Goal: Task Accomplishment & Management: Manage account settings

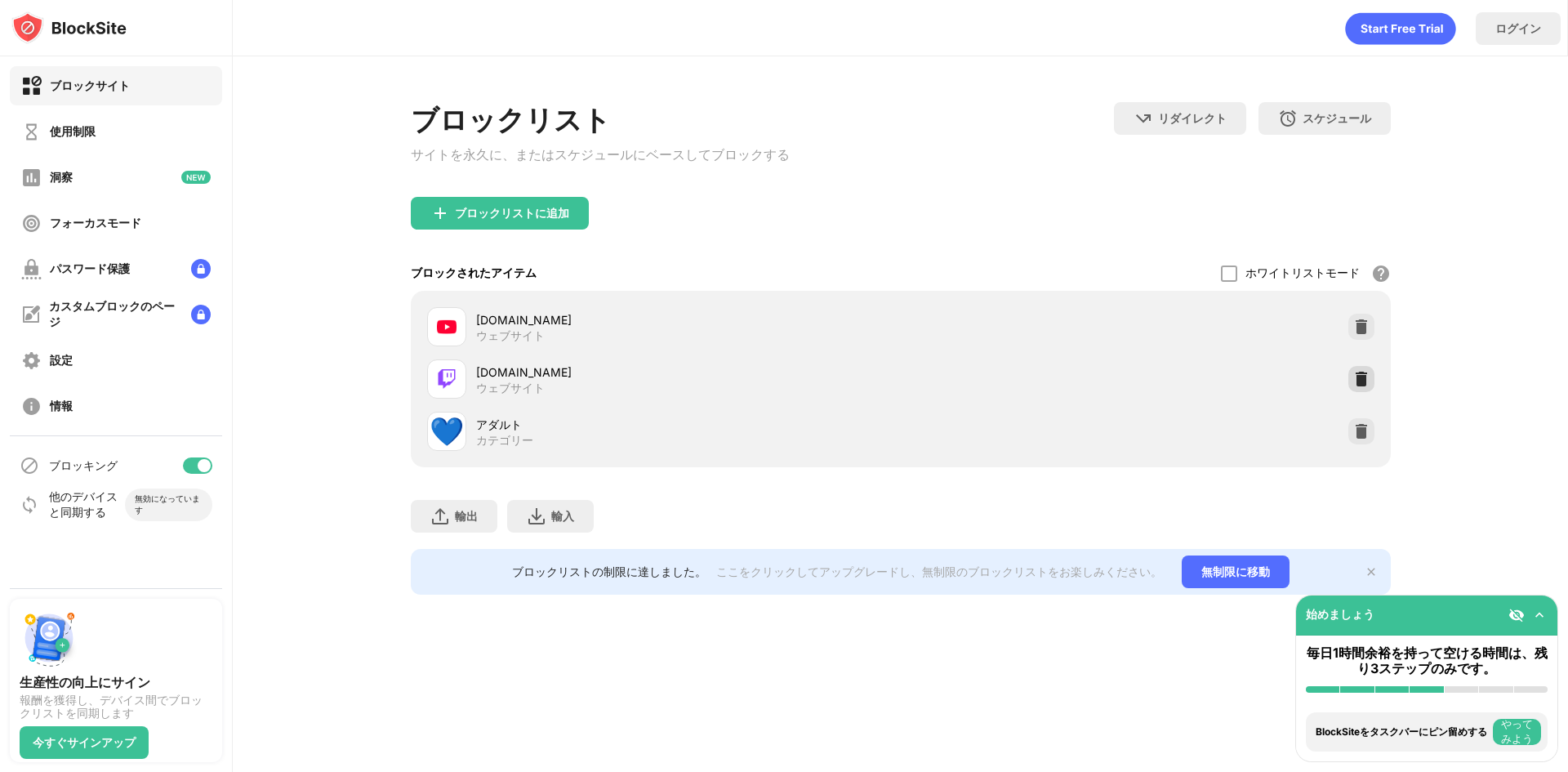
click at [1358, 382] on img at bounding box center [1361, 378] width 16 height 16
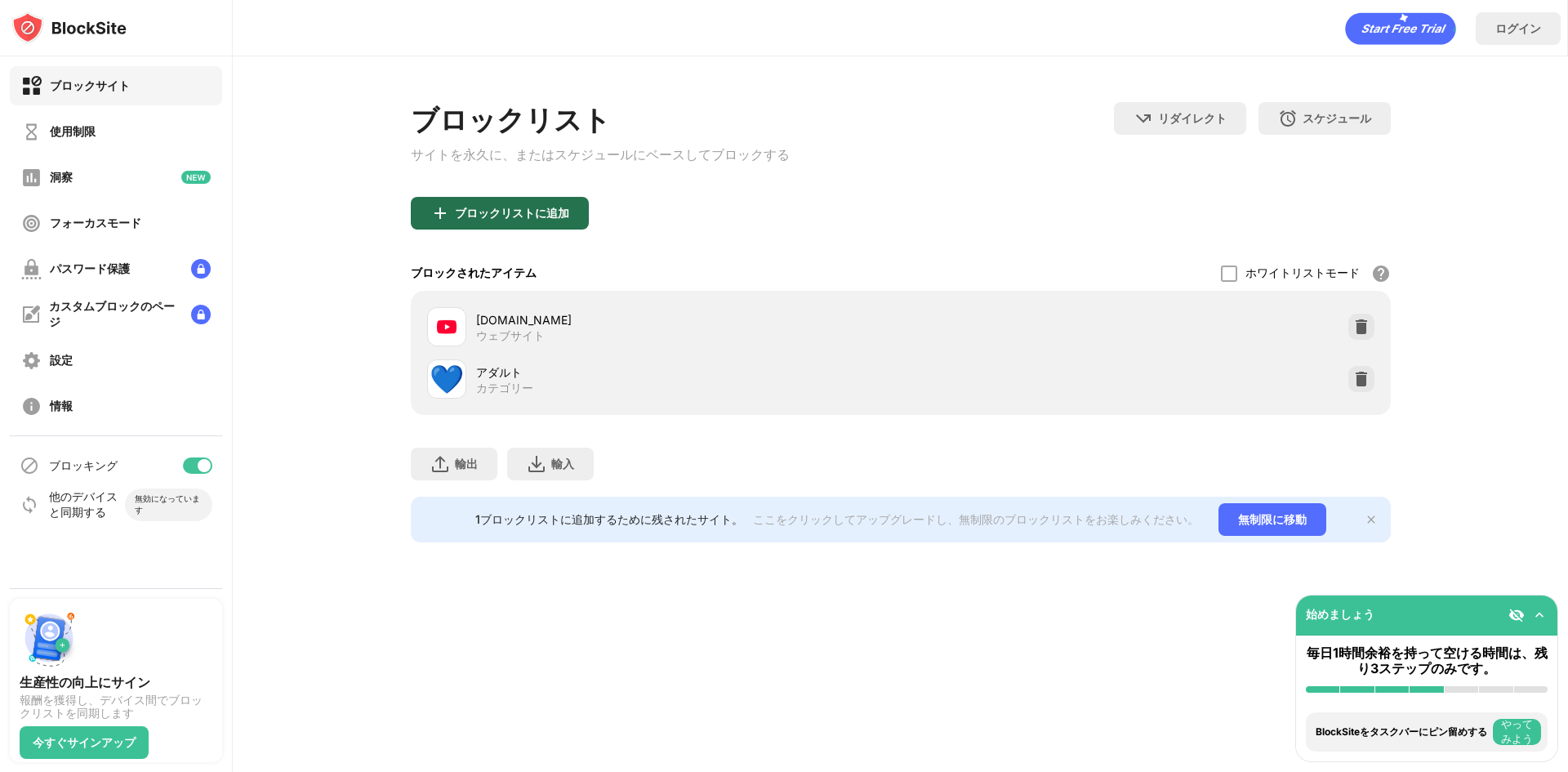
click at [505, 216] on font "ブロックリストに追加" at bounding box center [512, 212] width 114 height 14
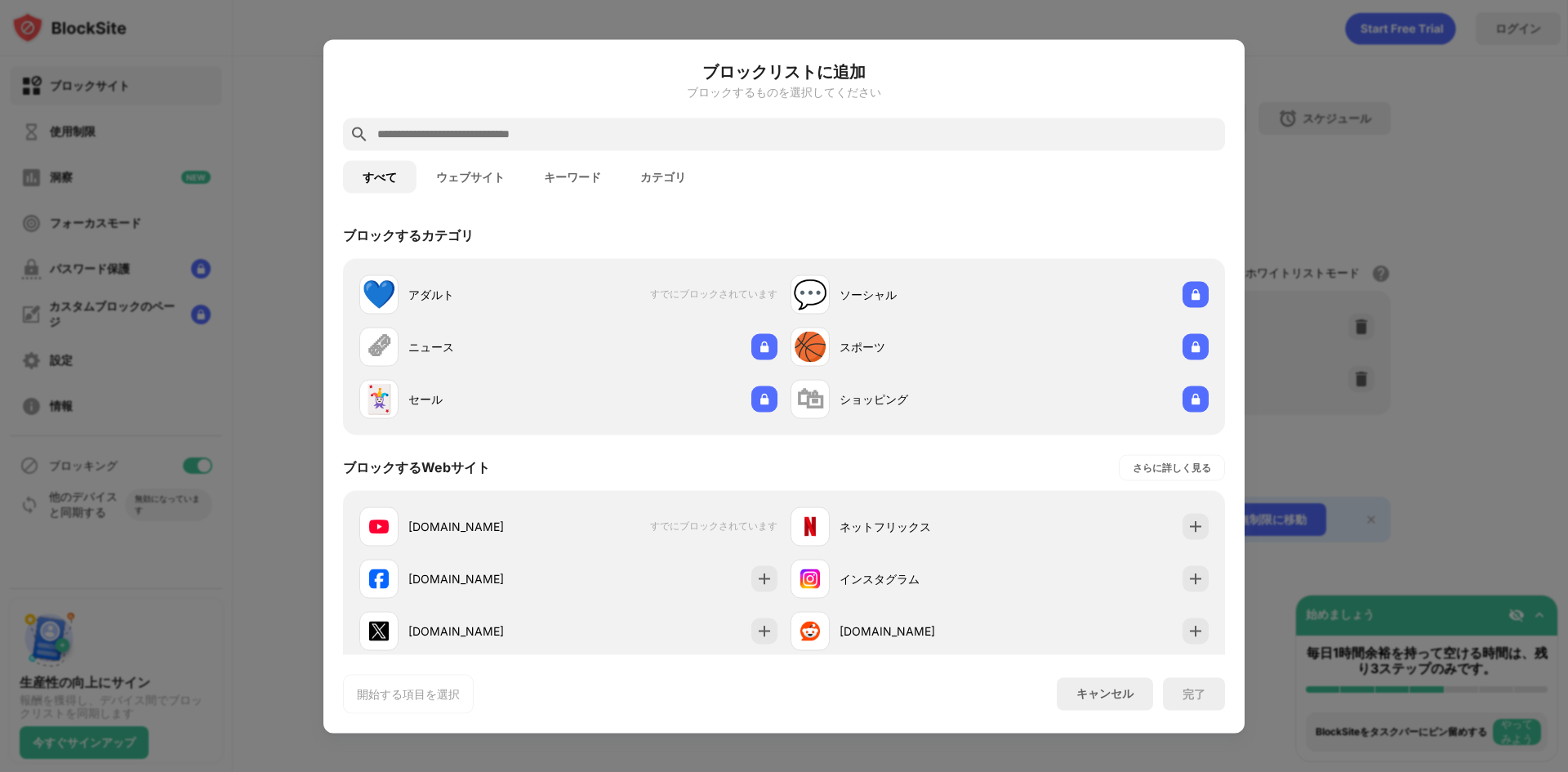
click at [477, 179] on font "ウェブサイト" at bounding box center [470, 176] width 69 height 13
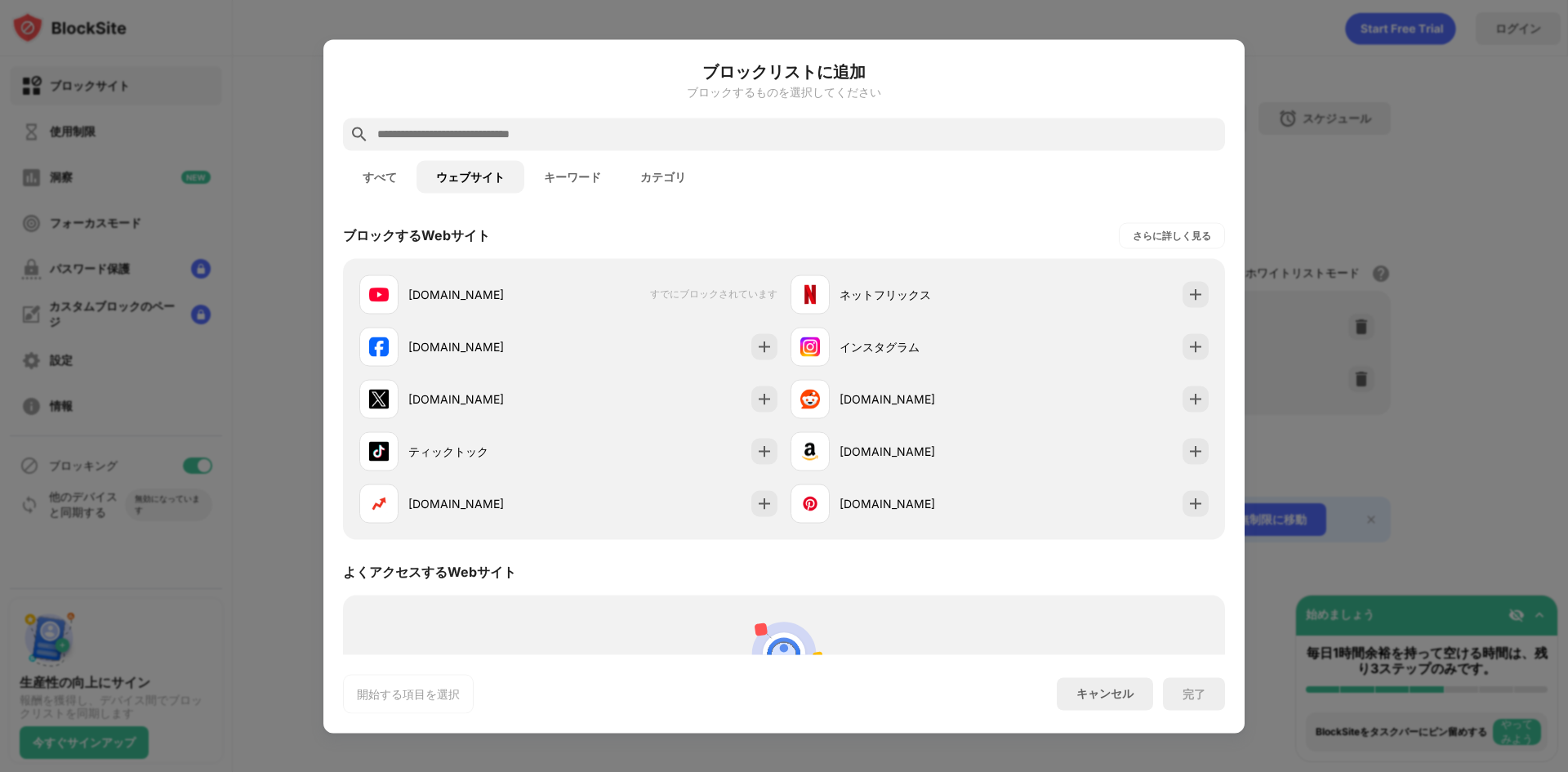
click at [592, 190] on button "キーワード" at bounding box center [573, 176] width 96 height 33
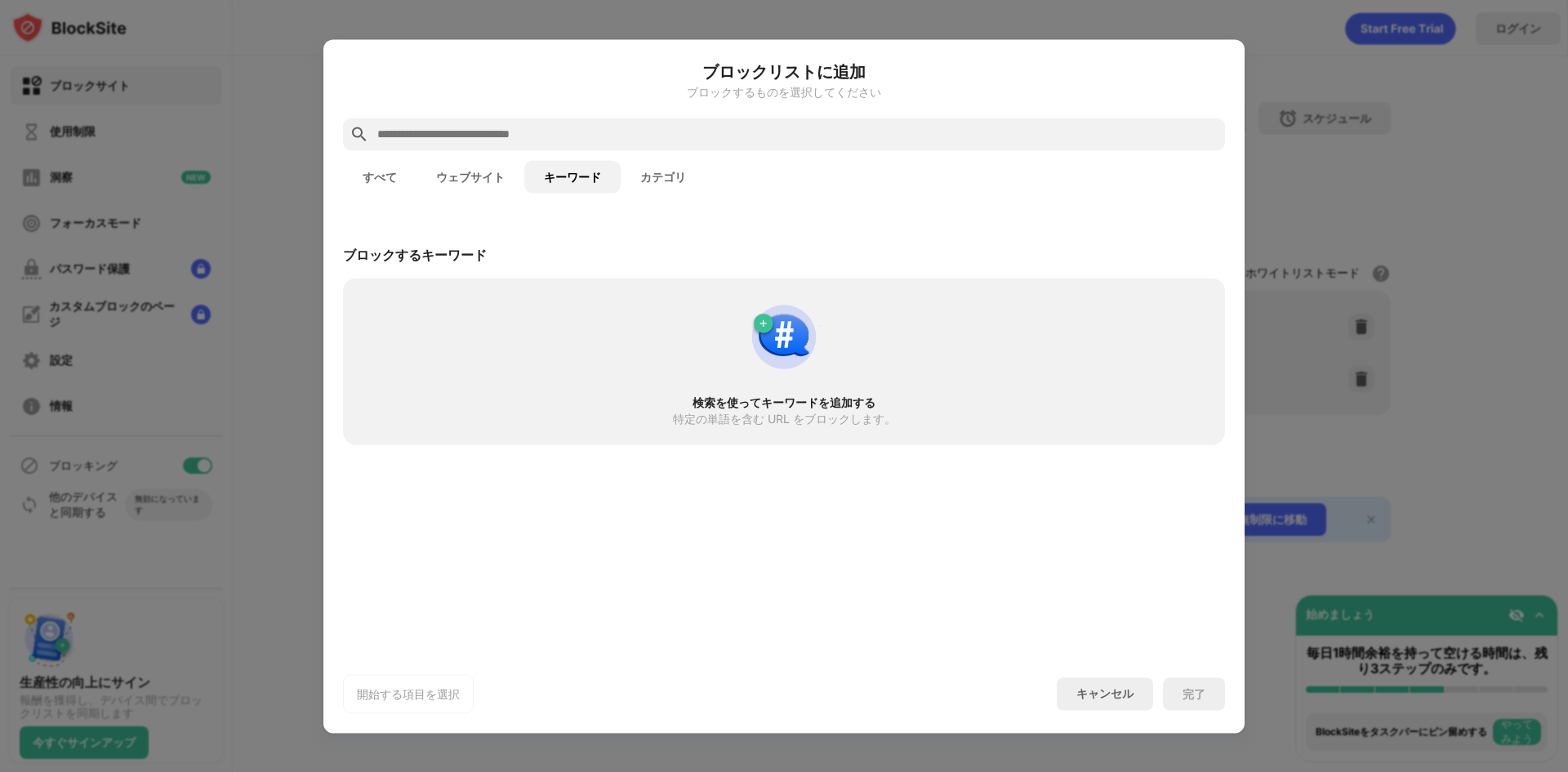
click at [368, 166] on button "すべて" at bounding box center [379, 176] width 74 height 33
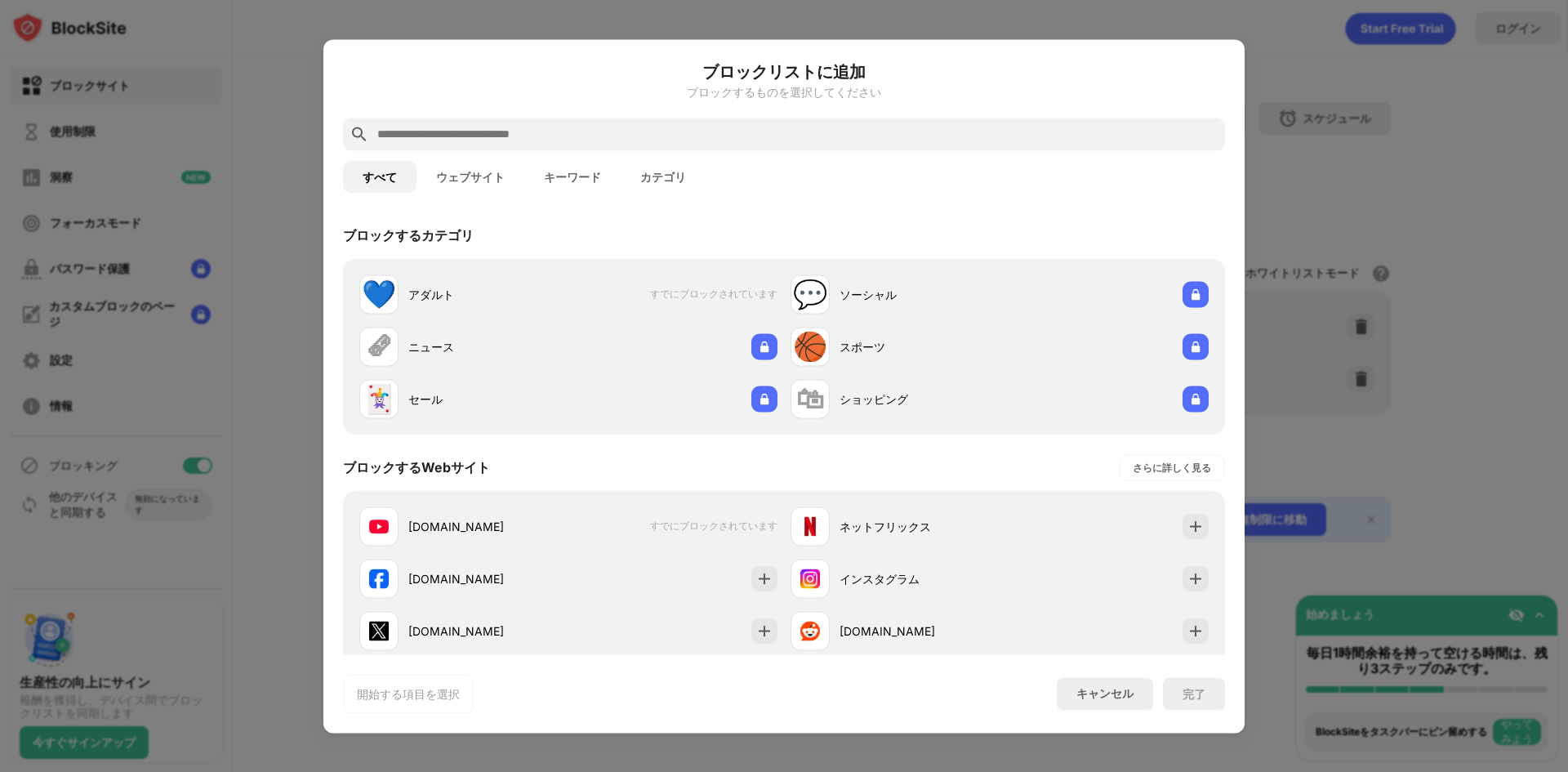
click at [338, 16] on div at bounding box center [784, 386] width 1568 height 772
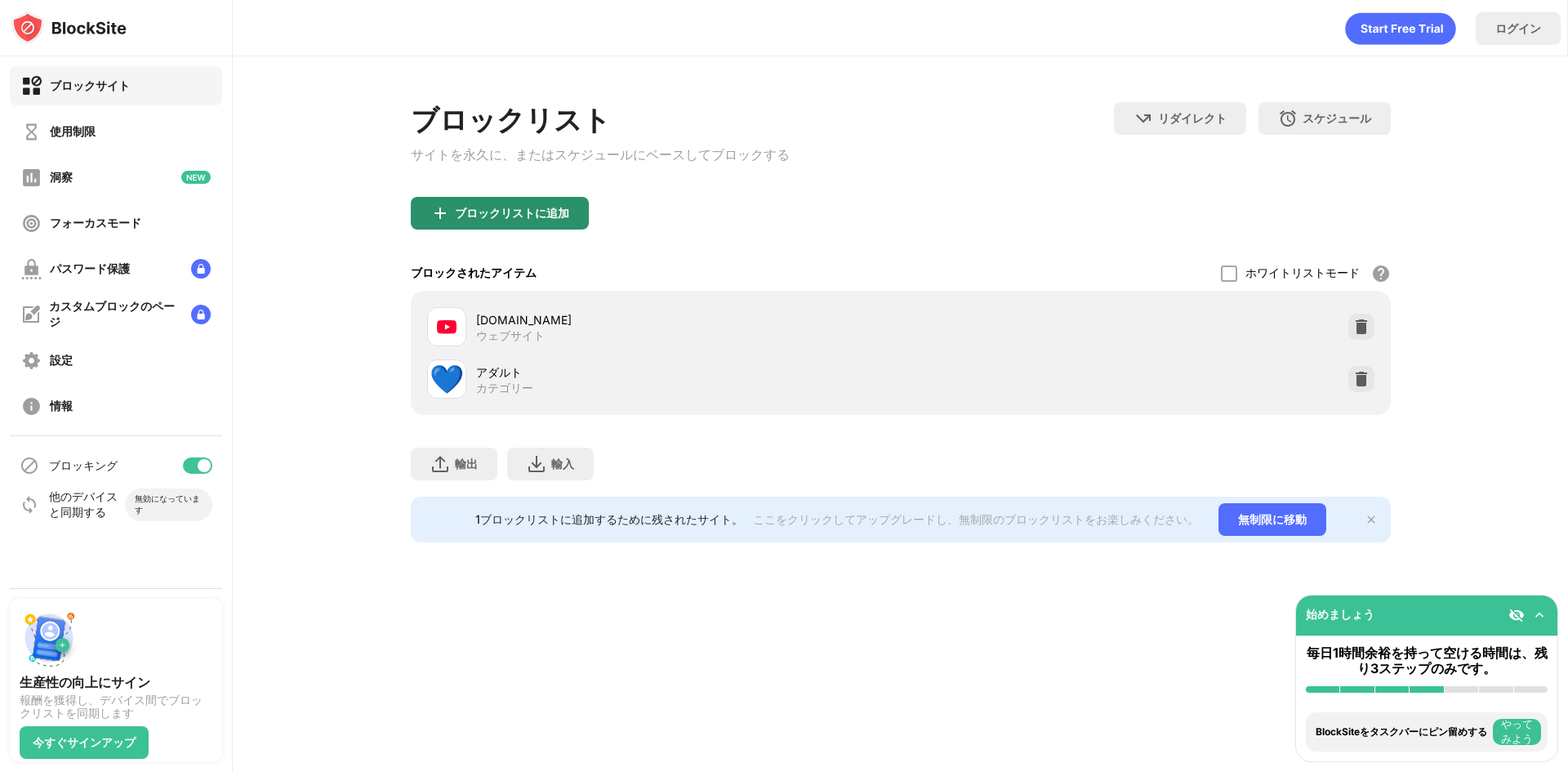
click at [505, 216] on font "ブロックリストに追加" at bounding box center [512, 212] width 114 height 14
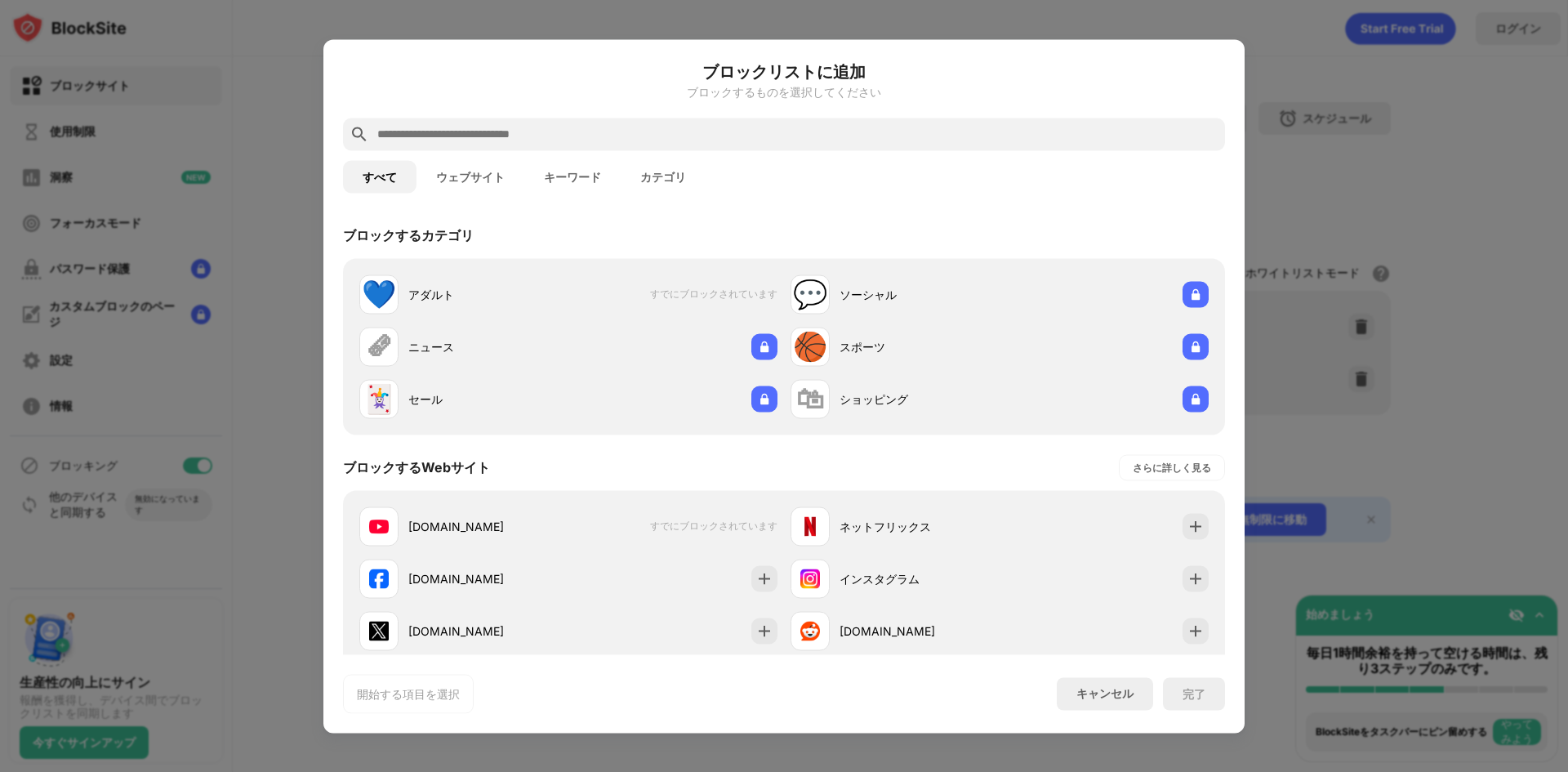
click at [477, 181] on font "ウェブサイト" at bounding box center [470, 176] width 69 height 13
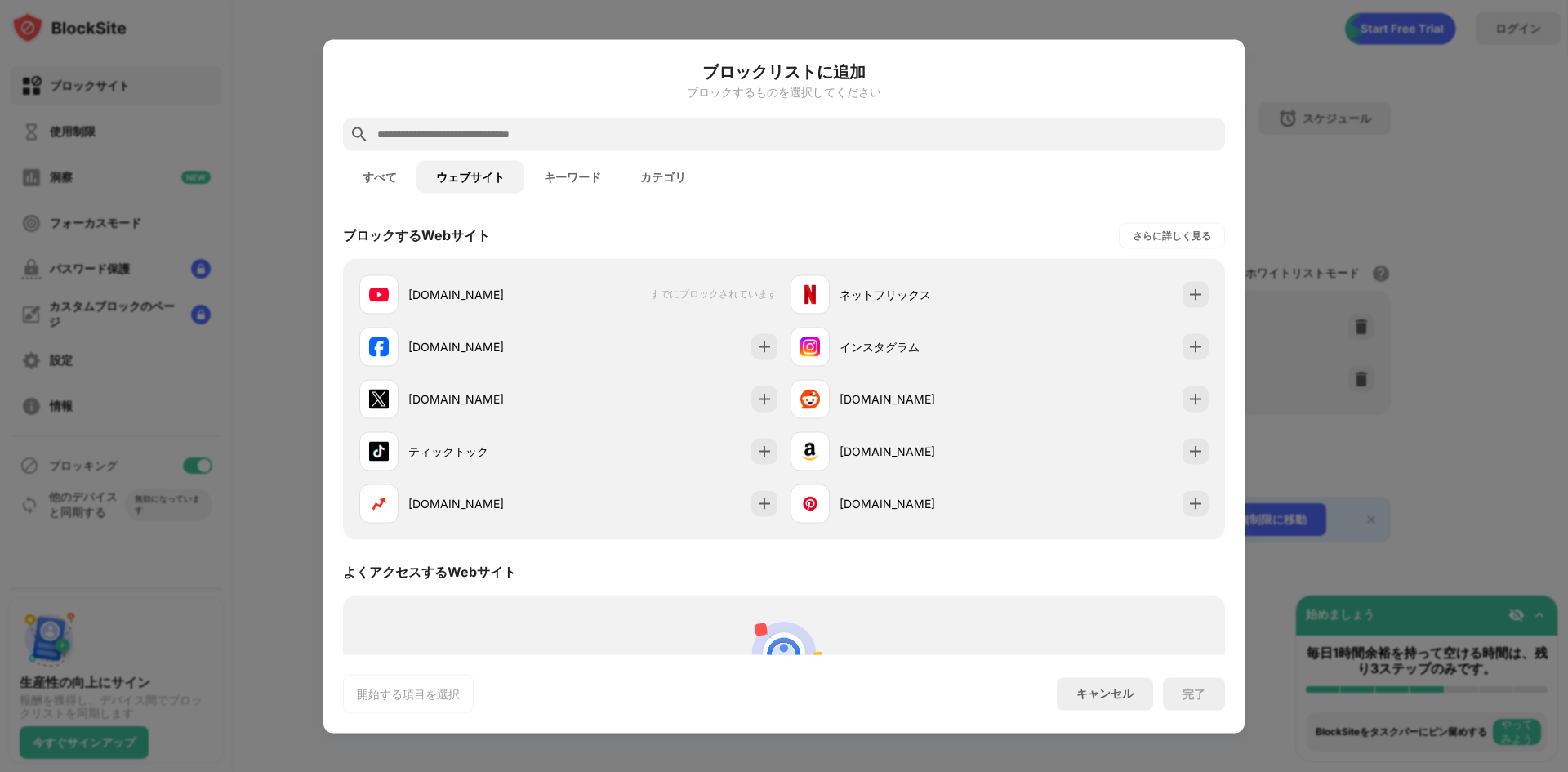
click at [384, 185] on button "すべて" at bounding box center [379, 176] width 74 height 33
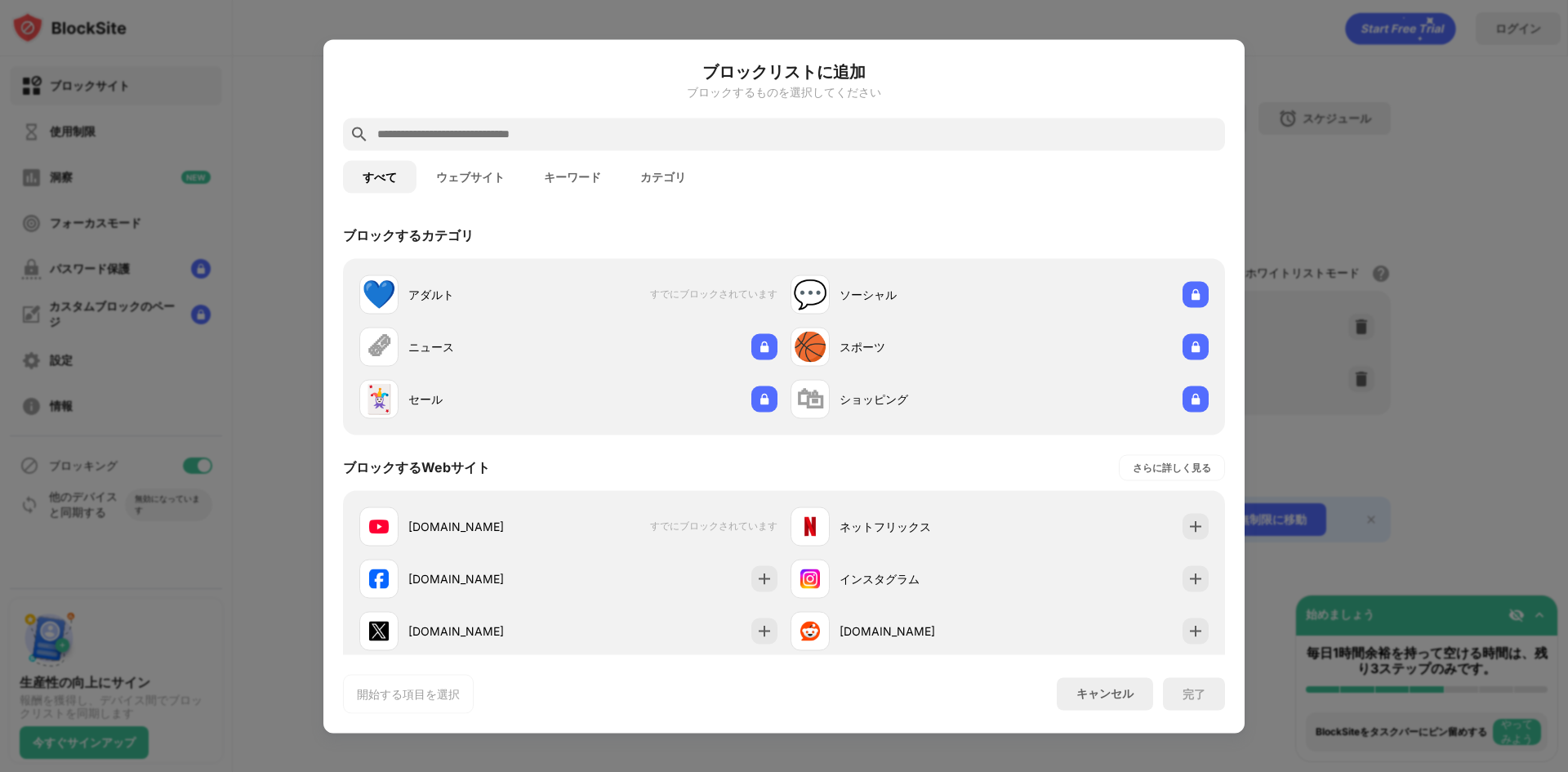
click at [513, 185] on button "ウェブサイト" at bounding box center [470, 176] width 107 height 33
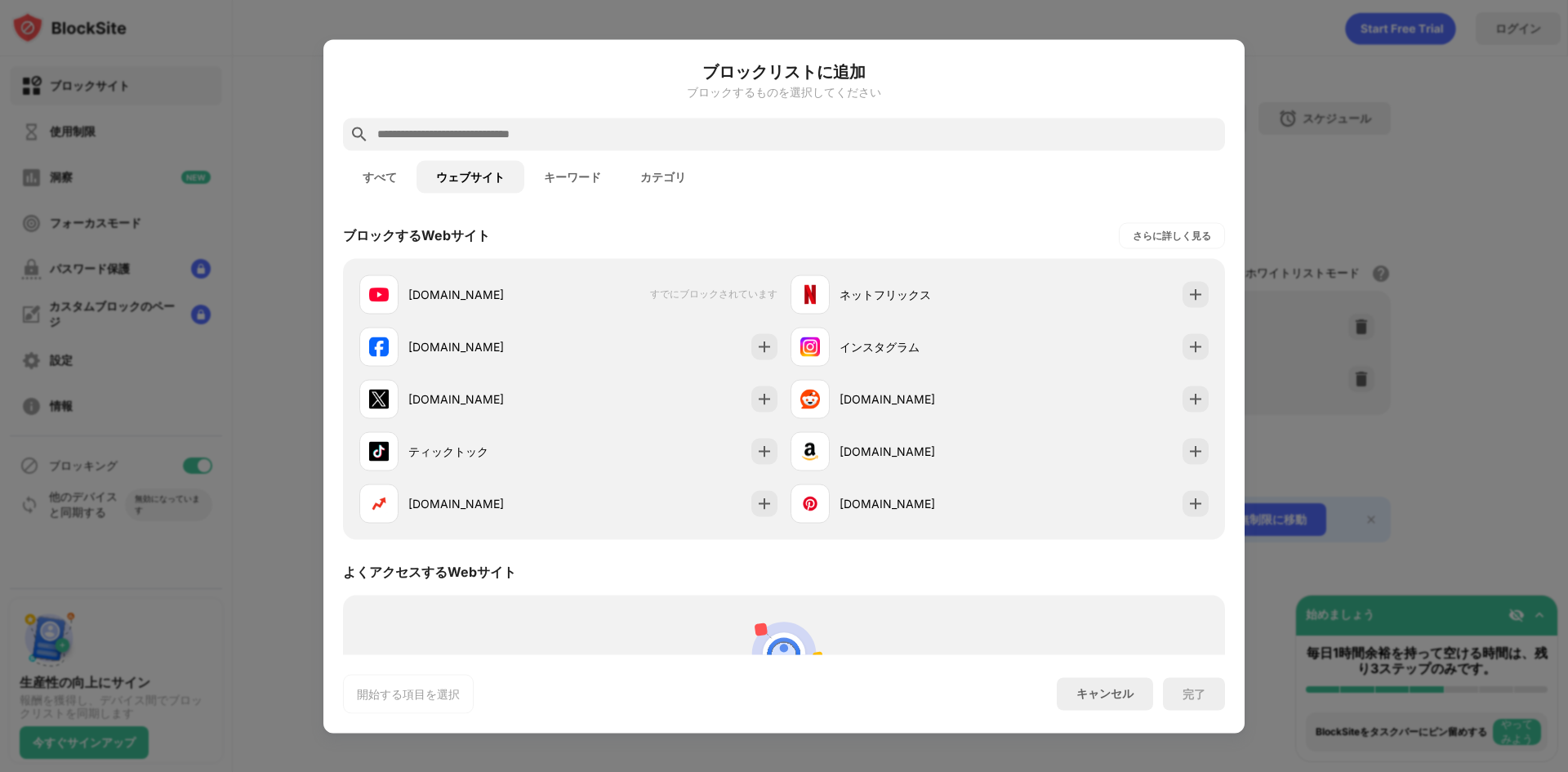
click at [368, 173] on font "すべて" at bounding box center [380, 176] width 35 height 13
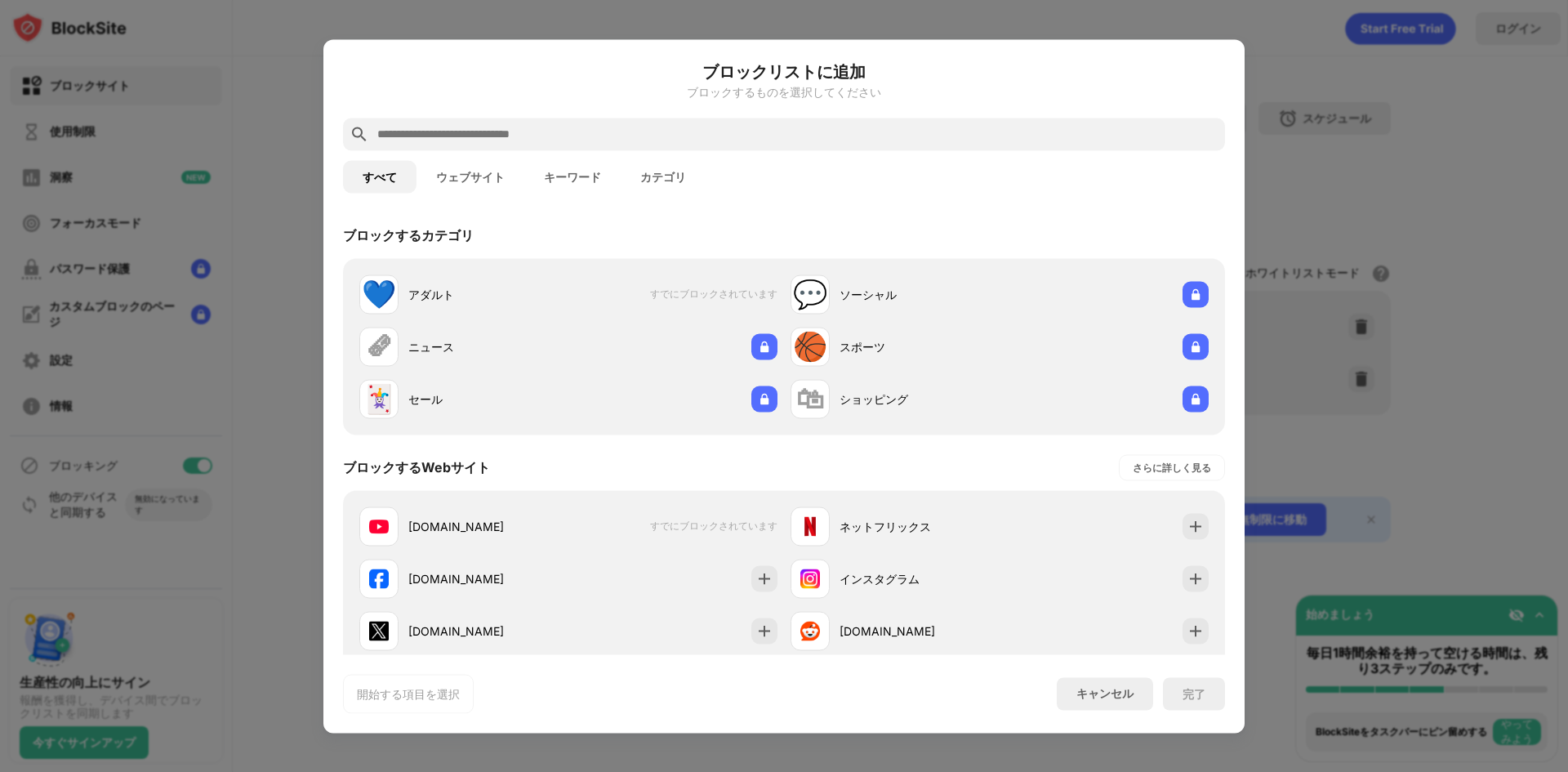
click at [296, 179] on div at bounding box center [784, 386] width 1568 height 772
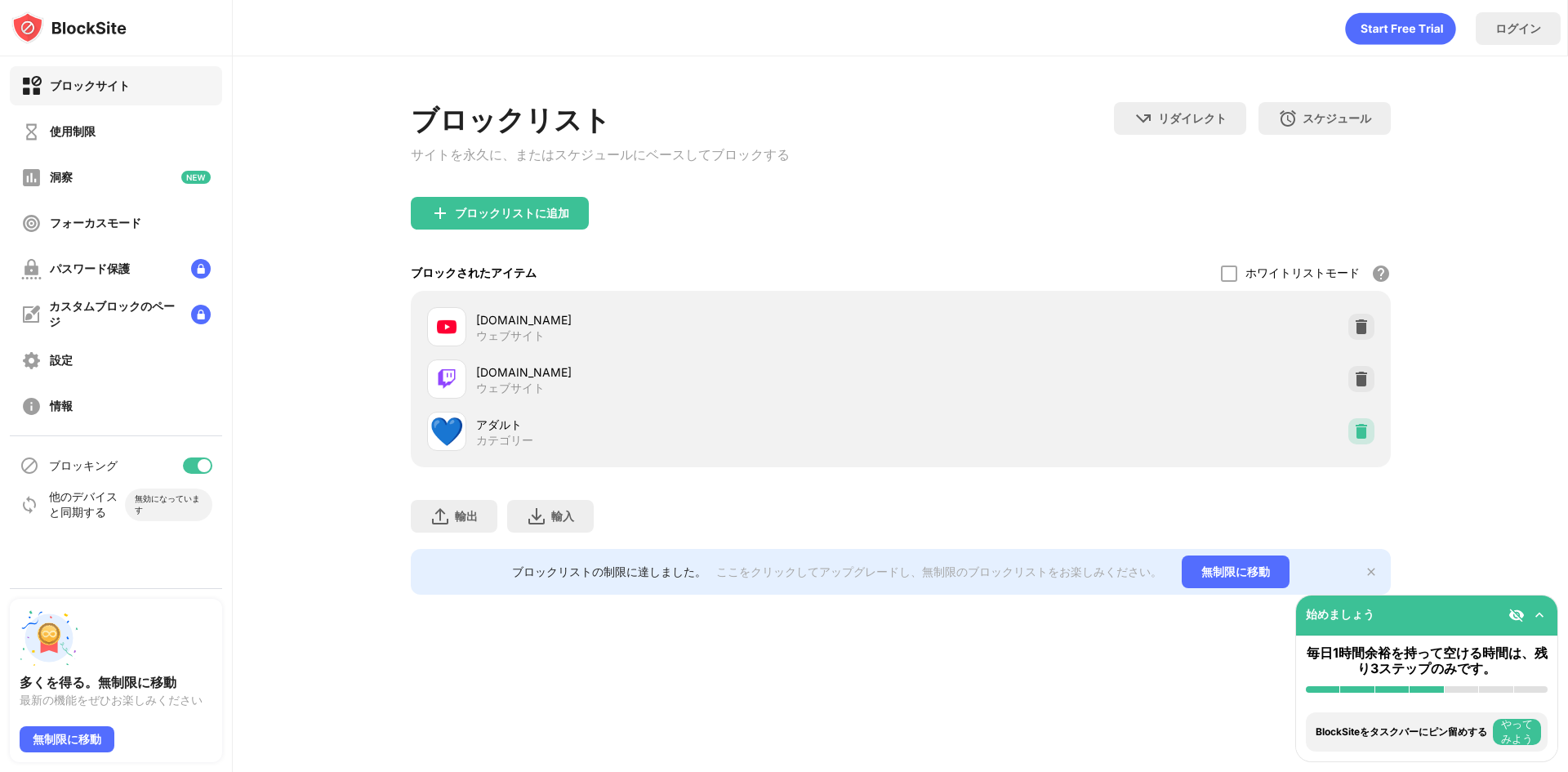
click at [1363, 434] on img at bounding box center [1361, 431] width 16 height 16
